Goal: Communication & Community: Answer question/provide support

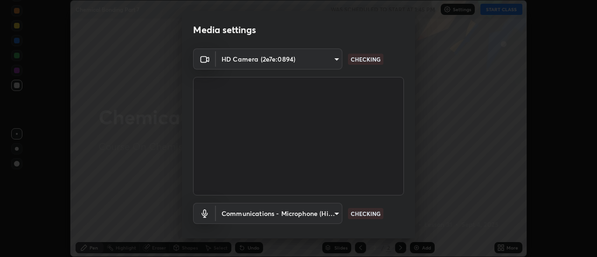
scroll to position [49, 0]
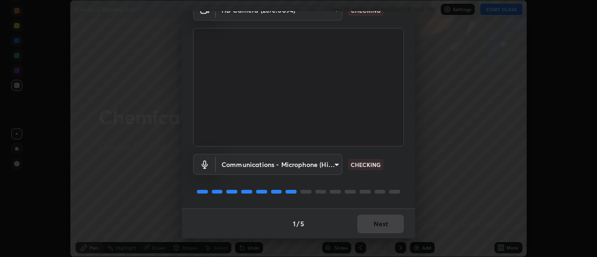
click at [374, 222] on div "1 / 5 Next" at bounding box center [298, 223] width 233 height 30
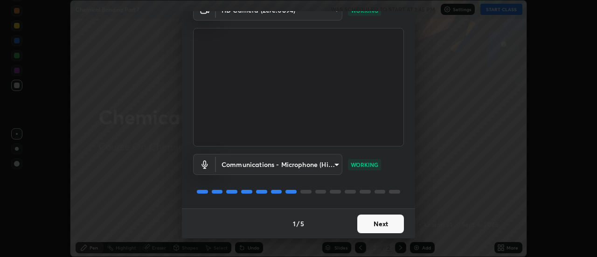
click at [384, 222] on button "Next" at bounding box center [380, 223] width 47 height 19
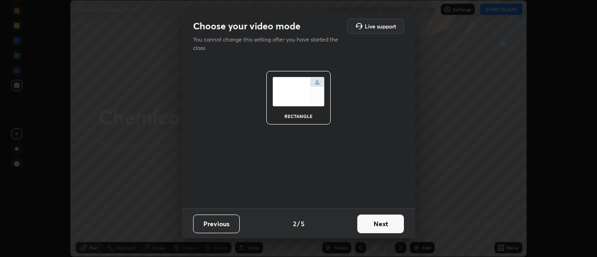
scroll to position [0, 0]
click at [385, 227] on button "Next" at bounding box center [380, 223] width 47 height 19
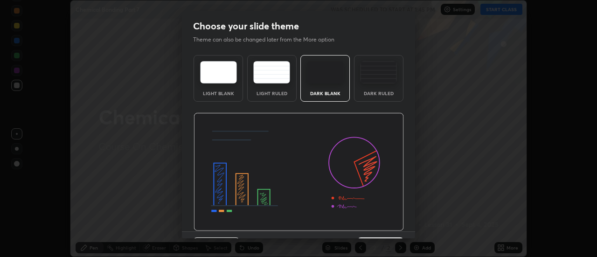
scroll to position [23, 0]
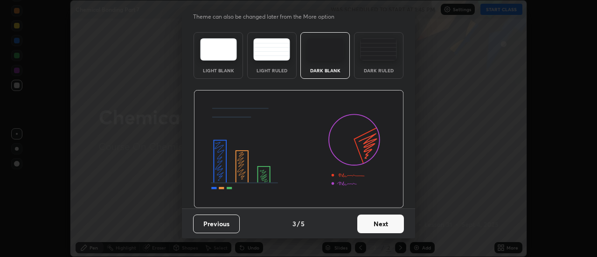
click at [384, 222] on button "Next" at bounding box center [380, 223] width 47 height 19
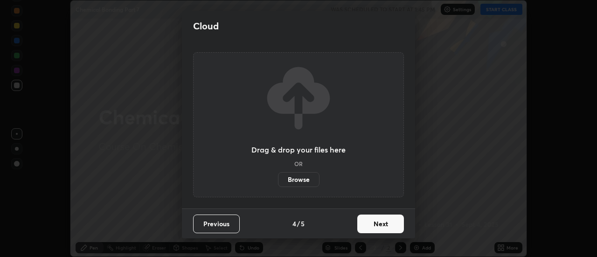
scroll to position [0, 0]
click at [385, 224] on button "Next" at bounding box center [380, 223] width 47 height 19
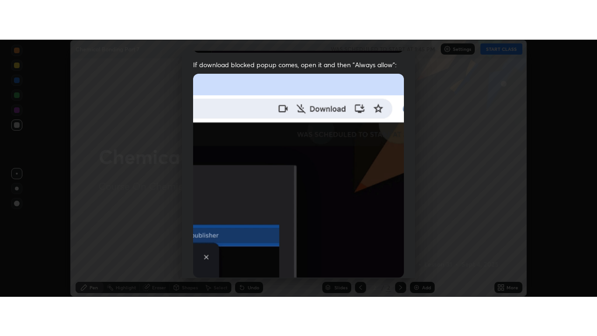
scroll to position [239, 0]
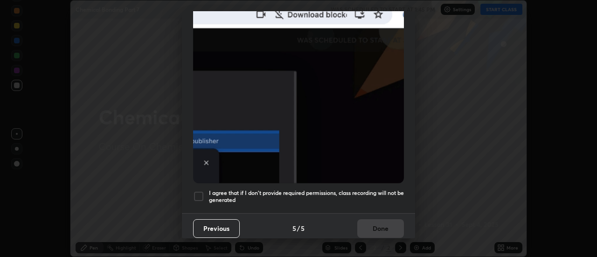
click at [199, 192] on div at bounding box center [198, 196] width 11 height 11
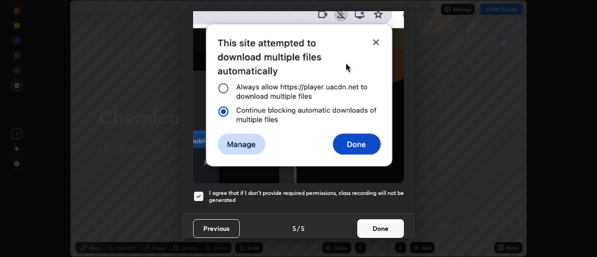
click at [380, 226] on button "Done" at bounding box center [380, 228] width 47 height 19
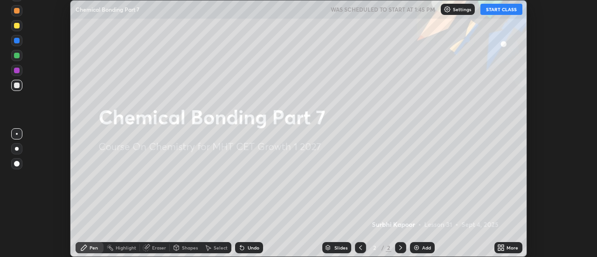
click at [496, 12] on button "START CLASS" at bounding box center [501, 9] width 42 height 11
click at [506, 250] on div "More" at bounding box center [508, 247] width 28 height 11
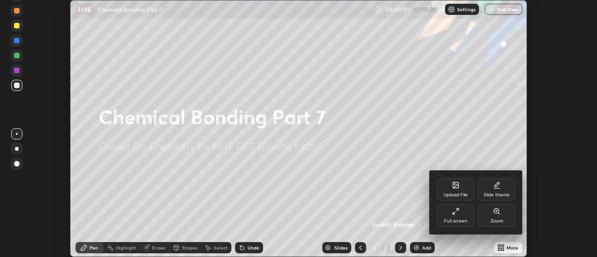
click at [467, 221] on div "Full screen" at bounding box center [455, 221] width 23 height 5
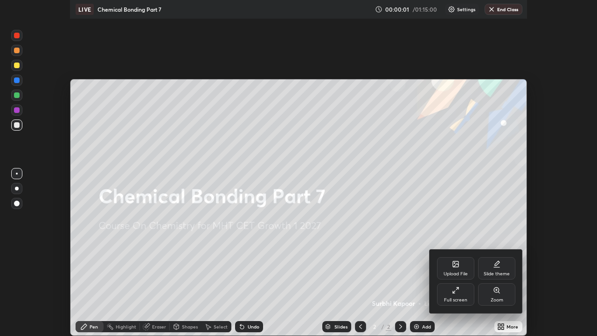
scroll to position [336, 597]
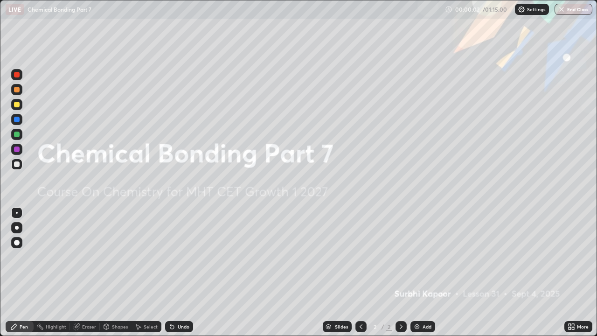
click at [428, 256] on div "Add" at bounding box center [422, 326] width 25 height 11
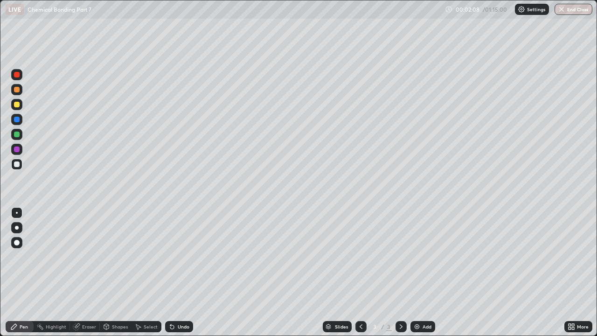
click at [179, 256] on div "Undo" at bounding box center [184, 326] width 12 height 5
click at [183, 256] on div "Undo" at bounding box center [179, 326] width 28 height 11
click at [420, 256] on div "Add" at bounding box center [422, 326] width 25 height 11
click at [422, 256] on div "Add" at bounding box center [426, 326] width 9 height 5
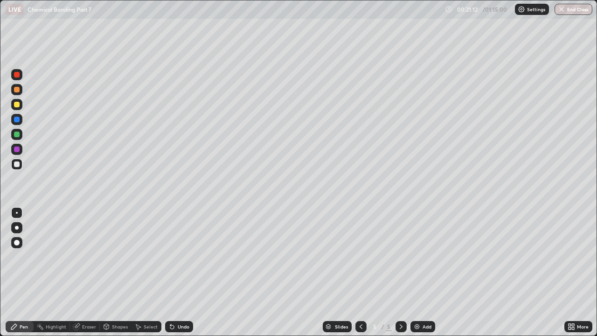
click at [359, 256] on div at bounding box center [360, 326] width 11 height 11
click at [402, 256] on div at bounding box center [400, 326] width 11 height 11
click at [361, 256] on icon at bounding box center [360, 326] width 7 height 7
click at [396, 256] on div at bounding box center [400, 326] width 11 height 11
click at [360, 256] on icon at bounding box center [360, 326] width 7 height 7
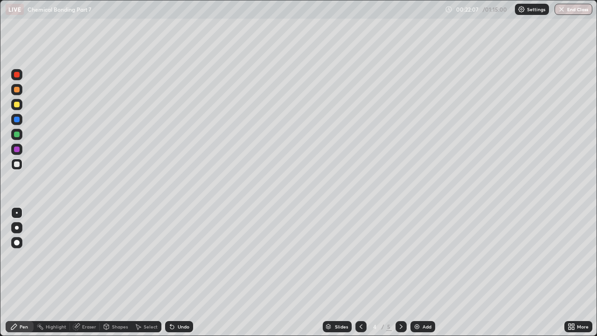
click at [400, 256] on icon at bounding box center [400, 326] width 7 height 7
click at [359, 256] on icon at bounding box center [360, 326] width 3 height 5
click at [401, 256] on icon at bounding box center [400, 326] width 7 height 7
click at [360, 256] on icon at bounding box center [360, 326] width 7 height 7
click at [400, 256] on icon at bounding box center [400, 326] width 7 height 7
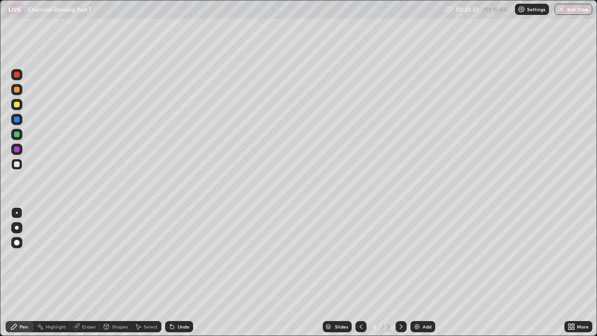
click at [360, 256] on icon at bounding box center [360, 326] width 7 height 7
click at [400, 256] on icon at bounding box center [400, 326] width 7 height 7
click at [360, 256] on icon at bounding box center [360, 326] width 7 height 7
click at [400, 256] on icon at bounding box center [400, 326] width 7 height 7
click at [423, 256] on div "Add" at bounding box center [426, 326] width 9 height 5
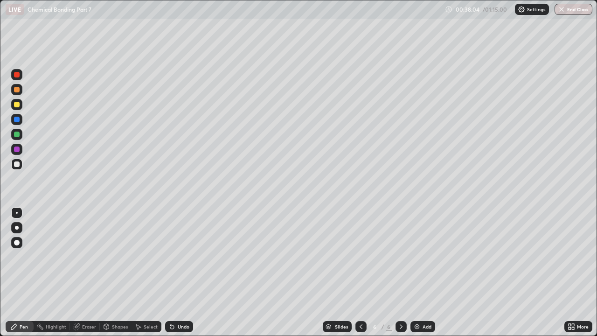
click at [100, 256] on div "Shapes" at bounding box center [116, 326] width 32 height 11
click at [86, 256] on div "Eraser" at bounding box center [85, 326] width 30 height 11
click at [95, 256] on div "Eraser" at bounding box center [85, 326] width 30 height 11
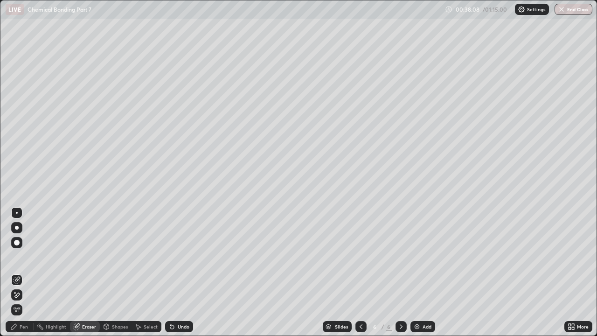
click at [62, 256] on div "Highlight" at bounding box center [52, 326] width 36 height 19
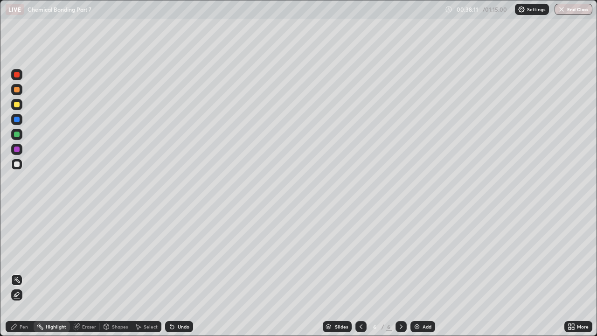
click at [81, 256] on div "Eraser" at bounding box center [85, 326] width 30 height 11
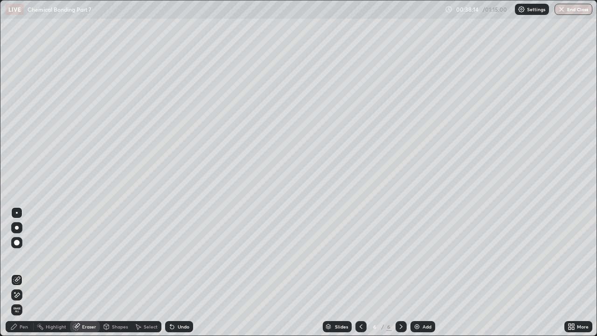
click at [18, 256] on div "Pen" at bounding box center [20, 326] width 28 height 11
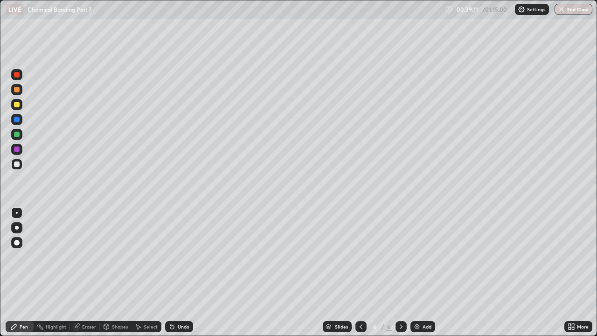
click at [401, 256] on icon at bounding box center [400, 326] width 7 height 7
click at [422, 256] on div "Add" at bounding box center [426, 326] width 9 height 5
click at [358, 256] on icon at bounding box center [360, 326] width 7 height 7
click at [82, 256] on div "Eraser" at bounding box center [89, 326] width 14 height 5
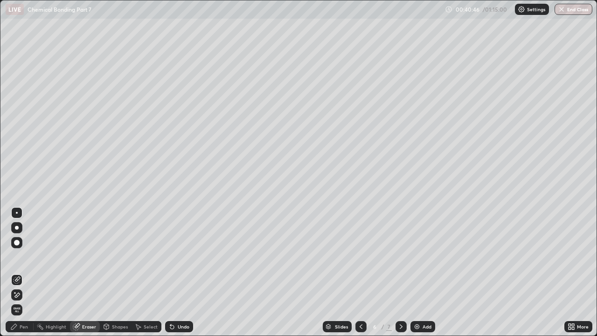
click at [399, 256] on icon at bounding box center [400, 326] width 7 height 7
click at [360, 256] on icon at bounding box center [360, 326] width 7 height 7
click at [88, 256] on div "Eraser" at bounding box center [89, 326] width 14 height 5
click at [27, 256] on div "Pen" at bounding box center [24, 326] width 8 height 5
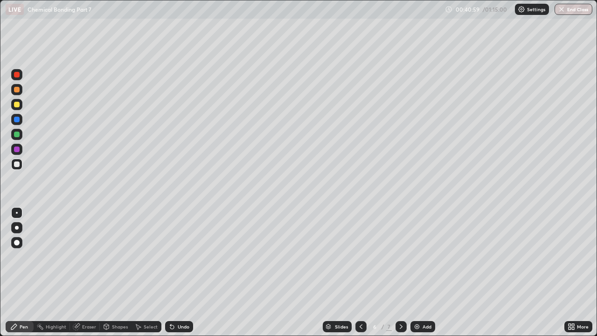
click at [400, 256] on icon at bounding box center [400, 326] width 7 height 7
click at [399, 256] on icon at bounding box center [400, 326] width 7 height 7
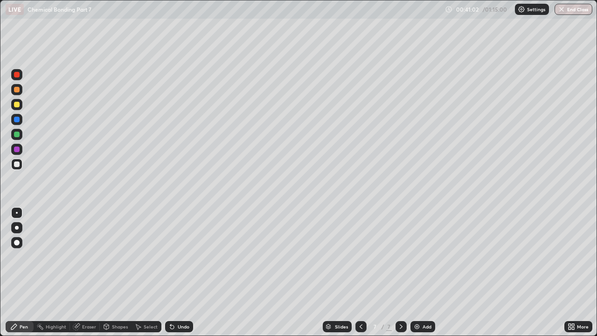
click at [400, 256] on icon at bounding box center [400, 326] width 7 height 7
click at [399, 256] on icon at bounding box center [400, 326] width 7 height 7
click at [422, 256] on div "Add" at bounding box center [422, 326] width 25 height 11
click at [87, 256] on div "Eraser" at bounding box center [89, 326] width 14 height 5
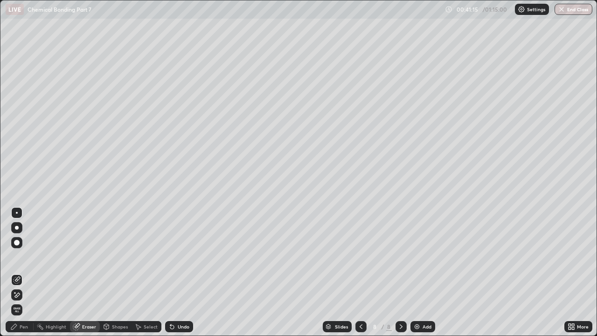
click at [22, 256] on div "Pen" at bounding box center [24, 326] width 8 height 5
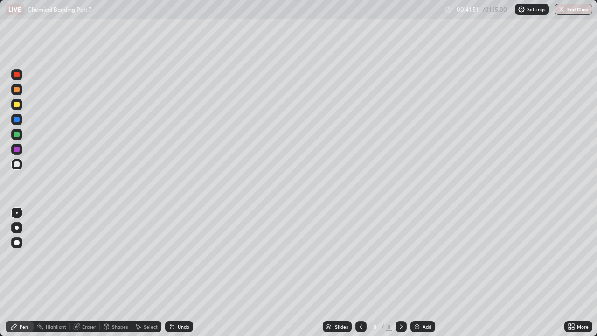
click at [360, 256] on icon at bounding box center [360, 326] width 7 height 7
click at [360, 256] on div at bounding box center [360, 326] width 11 height 11
click at [360, 256] on icon at bounding box center [360, 326] width 7 height 7
click at [400, 256] on icon at bounding box center [400, 326] width 7 height 7
click at [399, 256] on icon at bounding box center [400, 326] width 7 height 7
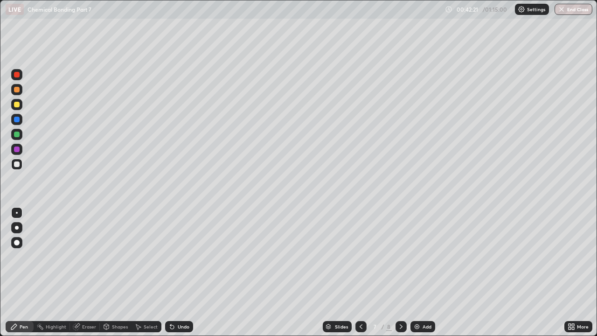
click at [400, 256] on icon at bounding box center [400, 326] width 7 height 7
click at [359, 256] on icon at bounding box center [360, 326] width 7 height 7
click at [360, 256] on icon at bounding box center [360, 326] width 7 height 7
click at [401, 256] on div at bounding box center [400, 326] width 11 height 19
click at [400, 256] on icon at bounding box center [400, 326] width 7 height 7
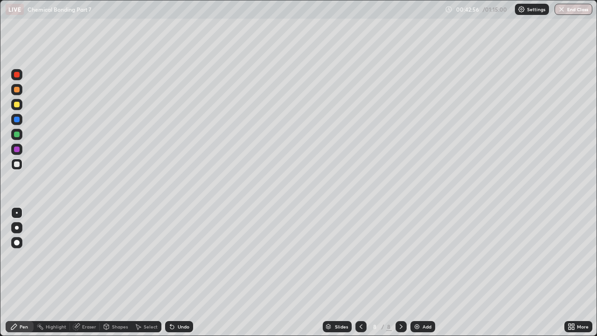
click at [359, 256] on icon at bounding box center [360, 326] width 3 height 5
click at [360, 256] on icon at bounding box center [360, 326] width 7 height 7
click at [396, 256] on div at bounding box center [400, 326] width 11 height 11
click at [401, 256] on icon at bounding box center [400, 326] width 7 height 7
click at [176, 256] on div "Undo" at bounding box center [179, 326] width 28 height 11
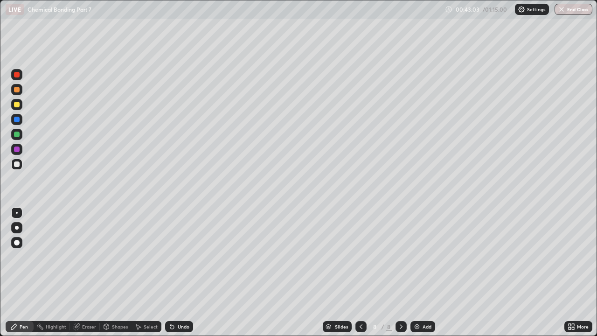
click at [178, 256] on div "Undo" at bounding box center [184, 326] width 12 height 5
click at [180, 256] on div "Undo" at bounding box center [184, 326] width 12 height 5
click at [358, 256] on div at bounding box center [360, 326] width 11 height 11
click at [360, 256] on icon at bounding box center [360, 326] width 7 height 7
click at [360, 256] on icon at bounding box center [360, 326] width 3 height 5
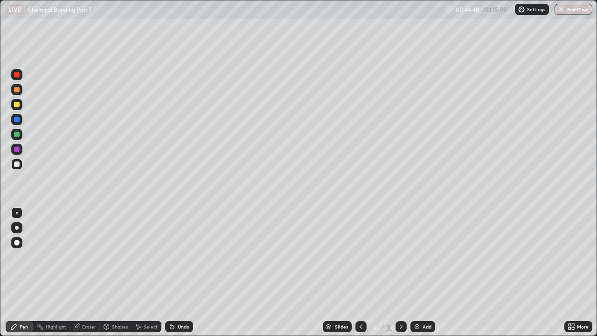
click at [398, 256] on icon at bounding box center [400, 326] width 7 height 7
click at [400, 256] on icon at bounding box center [400, 326] width 7 height 7
click at [398, 256] on icon at bounding box center [400, 326] width 7 height 7
click at [360, 256] on icon at bounding box center [360, 326] width 7 height 7
click at [359, 256] on div at bounding box center [360, 326] width 11 height 19
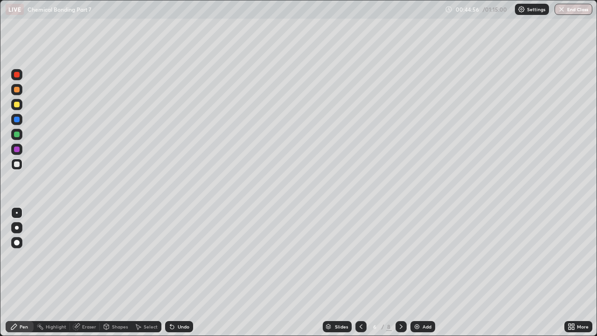
click at [359, 256] on icon at bounding box center [360, 326] width 7 height 7
click at [400, 256] on icon at bounding box center [400, 326] width 7 height 7
click at [395, 256] on div at bounding box center [400, 326] width 11 height 11
click at [360, 256] on icon at bounding box center [360, 326] width 7 height 7
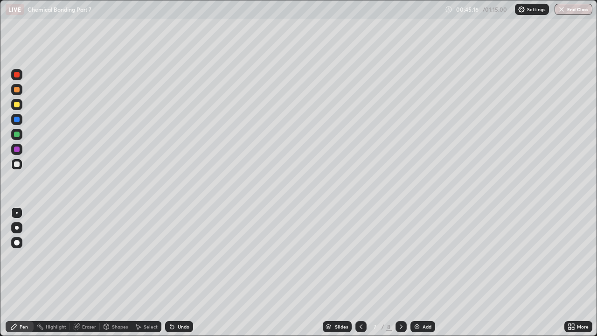
click at [360, 256] on icon at bounding box center [360, 326] width 7 height 7
click at [401, 256] on div at bounding box center [400, 326] width 11 height 11
click at [398, 256] on icon at bounding box center [400, 326] width 7 height 7
click at [400, 256] on icon at bounding box center [400, 326] width 7 height 7
click at [398, 256] on icon at bounding box center [400, 326] width 7 height 7
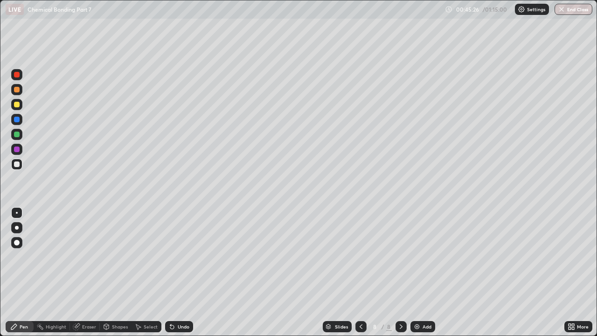
click at [404, 256] on div at bounding box center [400, 326] width 11 height 11
click at [425, 256] on div "Add" at bounding box center [426, 326] width 9 height 5
click at [85, 256] on div "Eraser" at bounding box center [85, 326] width 30 height 11
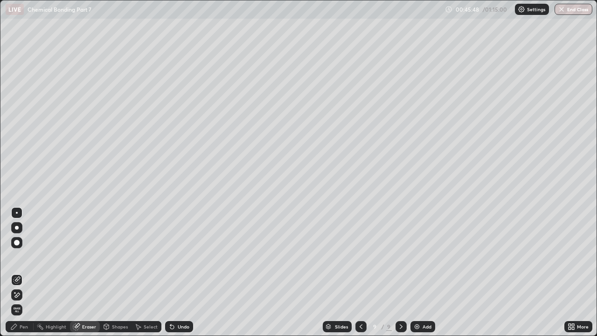
click at [53, 256] on div "Highlight" at bounding box center [56, 326] width 21 height 5
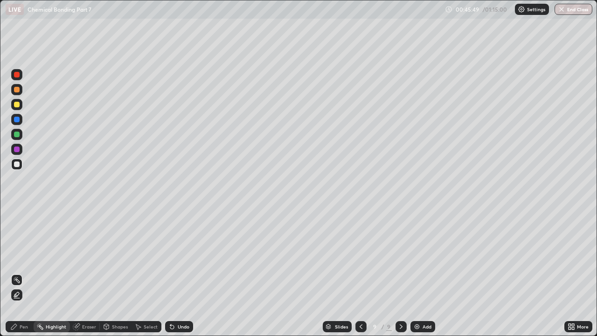
click at [24, 256] on div "Pen" at bounding box center [24, 326] width 8 height 5
click at [361, 256] on icon at bounding box center [360, 326] width 7 height 7
click at [360, 256] on icon at bounding box center [360, 326] width 7 height 7
click at [426, 256] on div "Add" at bounding box center [426, 326] width 9 height 5
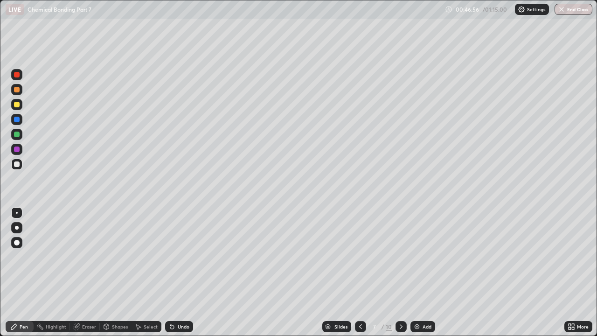
click at [428, 256] on div "Add" at bounding box center [426, 326] width 9 height 5
click at [360, 256] on icon at bounding box center [360, 326] width 7 height 7
click at [399, 256] on icon at bounding box center [400, 326] width 3 height 5
click at [359, 256] on icon at bounding box center [360, 326] width 7 height 7
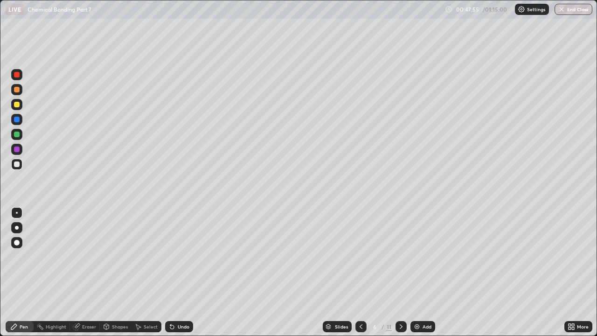
click at [361, 256] on icon at bounding box center [360, 326] width 7 height 7
click at [400, 256] on icon at bounding box center [400, 326] width 7 height 7
click at [399, 256] on icon at bounding box center [400, 326] width 7 height 7
click at [360, 256] on icon at bounding box center [360, 326] width 7 height 7
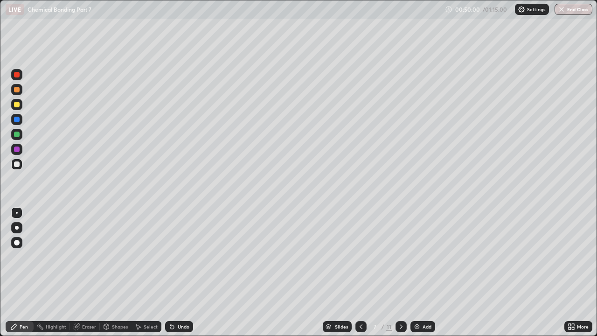
click at [361, 256] on icon at bounding box center [360, 326] width 7 height 7
click at [360, 256] on icon at bounding box center [360, 326] width 7 height 7
click at [400, 256] on icon at bounding box center [400, 326] width 7 height 7
click at [398, 256] on icon at bounding box center [400, 326] width 7 height 7
click at [402, 256] on div at bounding box center [400, 326] width 11 height 11
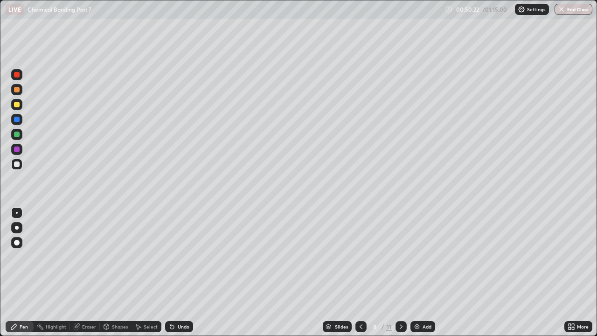
click at [360, 256] on icon at bounding box center [360, 326] width 7 height 7
click at [363, 256] on div at bounding box center [360, 326] width 11 height 11
click at [396, 256] on div at bounding box center [400, 326] width 11 height 11
click at [399, 256] on icon at bounding box center [400, 326] width 7 height 7
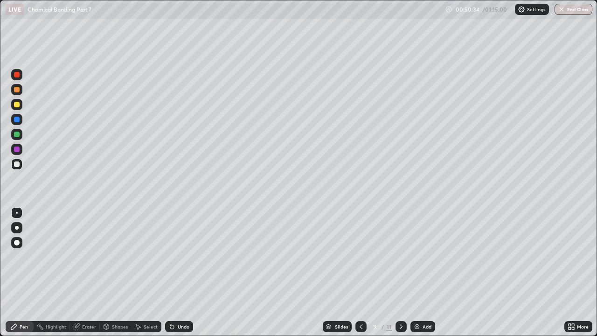
click at [396, 256] on div at bounding box center [400, 326] width 11 height 19
click at [398, 256] on div at bounding box center [400, 326] width 11 height 19
click at [182, 256] on div "Undo" at bounding box center [184, 326] width 12 height 5
click at [180, 256] on div "Undo" at bounding box center [184, 326] width 12 height 5
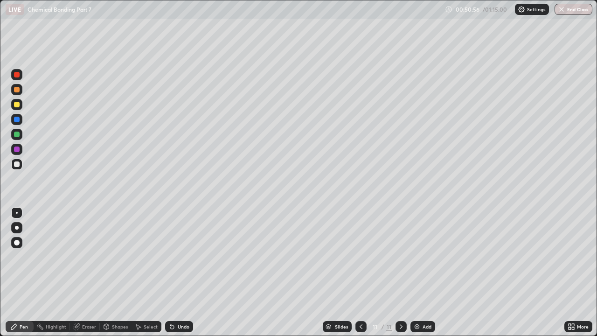
click at [181, 256] on div "Undo" at bounding box center [184, 326] width 12 height 5
click at [182, 256] on div "Undo" at bounding box center [184, 326] width 12 height 5
click at [358, 256] on div at bounding box center [360, 326] width 11 height 11
click at [361, 256] on icon at bounding box center [360, 326] width 7 height 7
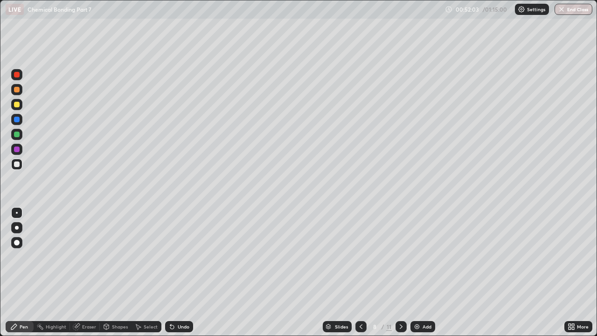
click at [358, 256] on icon at bounding box center [360, 326] width 7 height 7
click at [360, 256] on icon at bounding box center [360, 326] width 7 height 7
click at [400, 256] on icon at bounding box center [400, 326] width 7 height 7
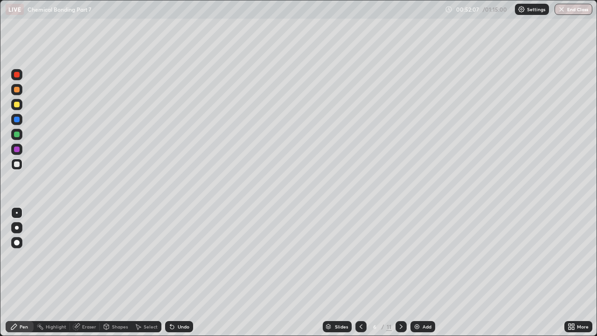
click at [400, 256] on icon at bounding box center [400, 326] width 7 height 7
click at [398, 256] on icon at bounding box center [400, 326] width 7 height 7
click at [400, 256] on icon at bounding box center [400, 326] width 7 height 7
click at [364, 256] on div at bounding box center [360, 326] width 11 height 11
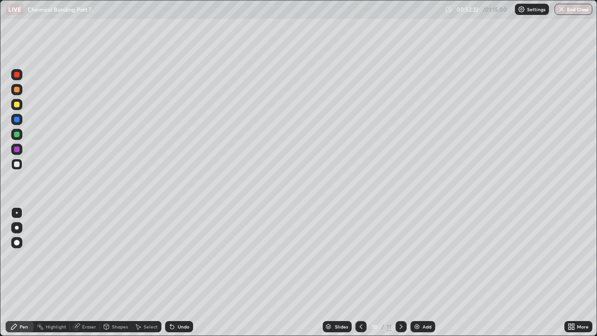
click at [364, 256] on div at bounding box center [360, 326] width 11 height 11
click at [371, 256] on div "8" at bounding box center [374, 326] width 9 height 6
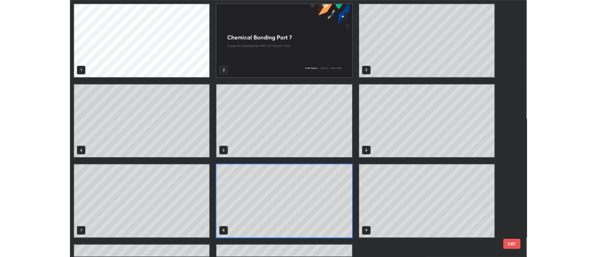
scroll to position [332, 591]
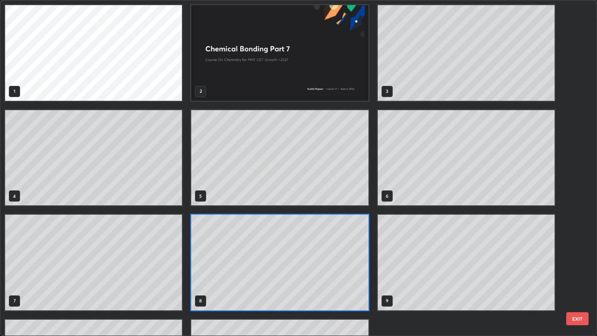
click at [572, 256] on button "EXIT" at bounding box center [577, 318] width 22 height 13
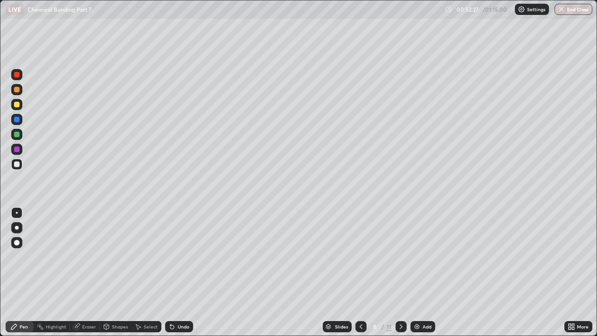
click at [360, 256] on icon at bounding box center [360, 326] width 7 height 7
click at [424, 256] on div "Add" at bounding box center [422, 326] width 25 height 11
click at [179, 256] on div "Undo" at bounding box center [184, 326] width 12 height 5
click at [424, 256] on div "Add" at bounding box center [426, 326] width 9 height 5
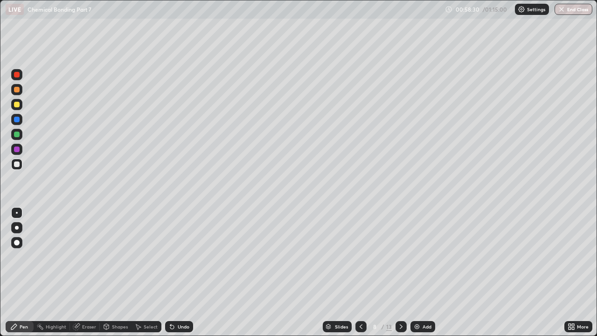
click at [360, 256] on icon at bounding box center [360, 326] width 7 height 7
click at [399, 256] on icon at bounding box center [400, 326] width 7 height 7
click at [432, 256] on div "Add" at bounding box center [422, 326] width 25 height 11
click at [90, 256] on div "Eraser" at bounding box center [89, 326] width 14 height 5
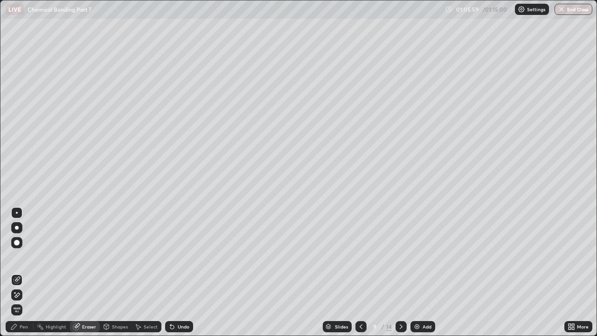
click at [27, 256] on div "Pen" at bounding box center [24, 326] width 8 height 5
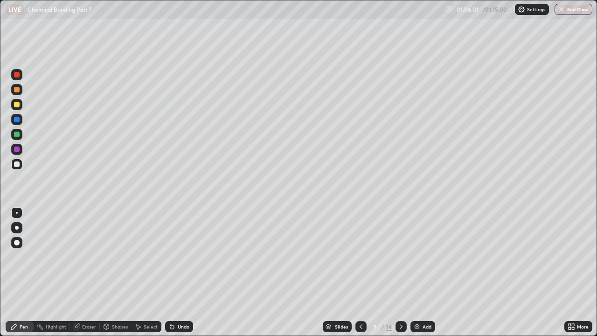
click at [85, 256] on div "Eraser" at bounding box center [89, 326] width 14 height 5
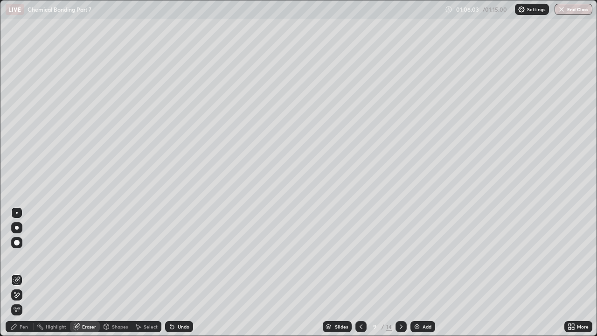
click at [26, 256] on div "Pen" at bounding box center [24, 326] width 8 height 5
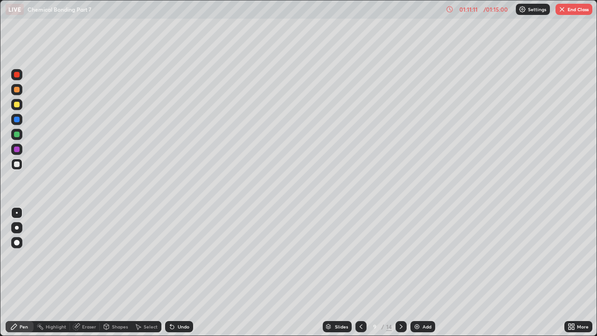
click at [573, 14] on button "End Class" at bounding box center [573, 9] width 37 height 11
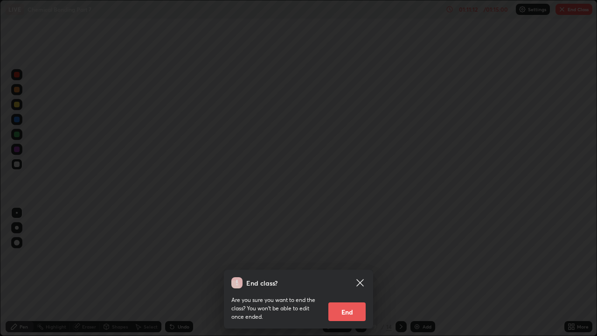
click at [355, 256] on button "End" at bounding box center [346, 311] width 37 height 19
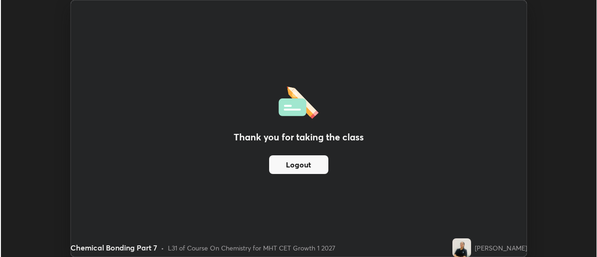
scroll to position [257, 597]
